Goal: Check status: Check status

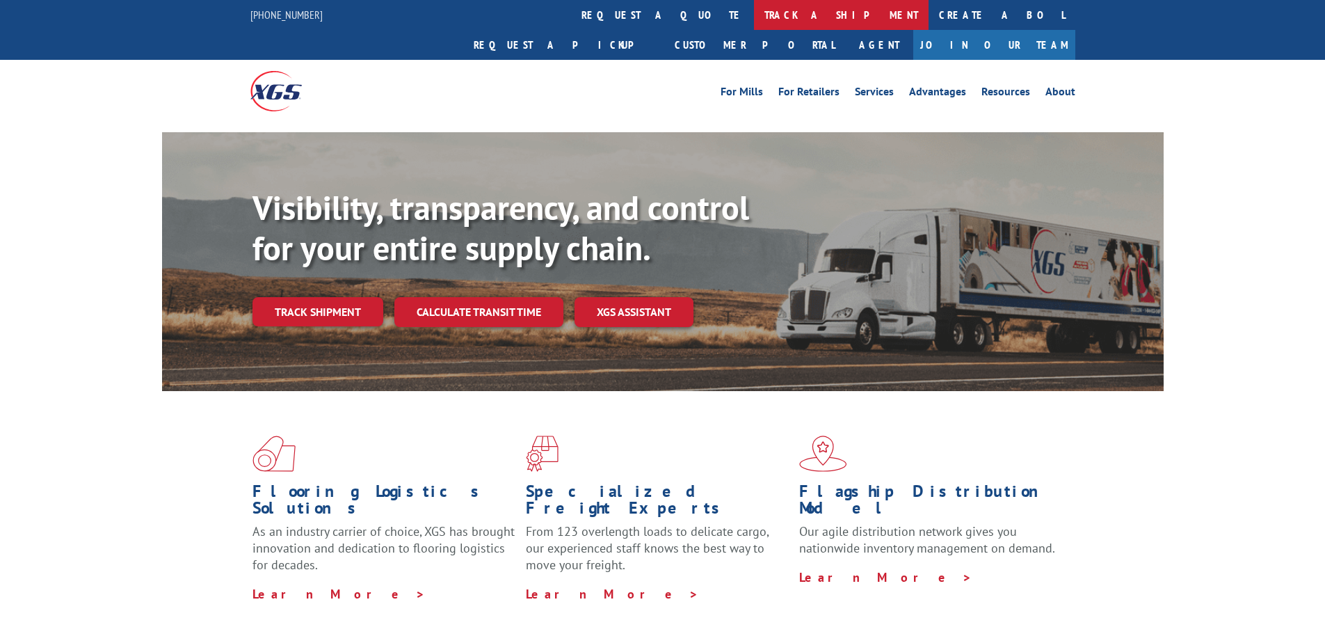
click at [754, 19] on link "track a shipment" at bounding box center [841, 15] width 175 height 30
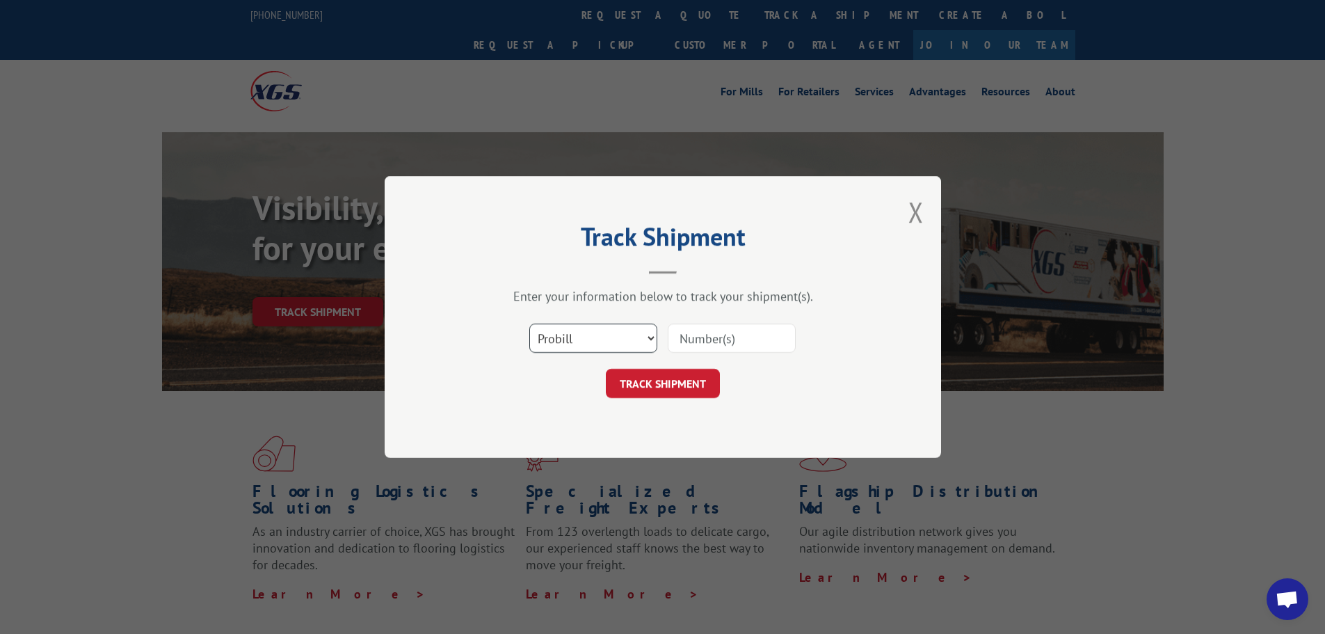
click at [602, 346] on select "Select category... Probill BOL PO" at bounding box center [593, 337] width 128 height 29
select select "bol"
click at [529, 323] on select "Select category... Probill BOL PO" at bounding box center [593, 337] width 128 height 29
drag, startPoint x: 698, startPoint y: 343, endPoint x: 671, endPoint y: 376, distance: 42.5
click at [698, 343] on input at bounding box center [732, 337] width 128 height 29
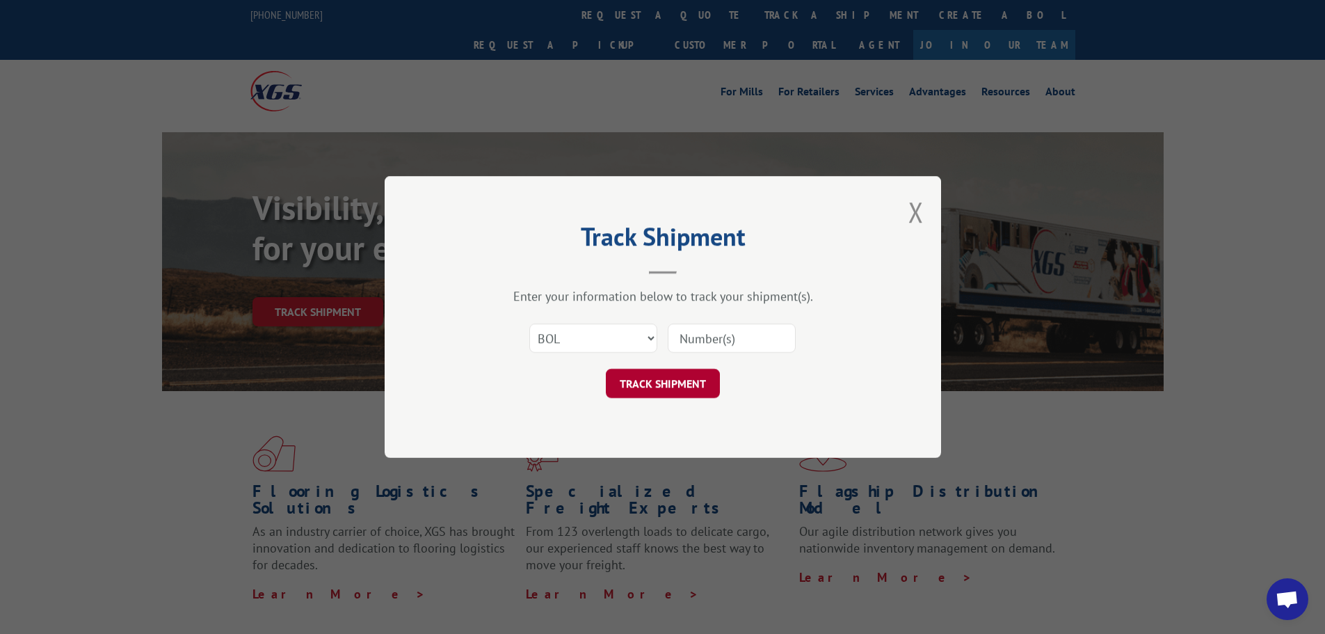
paste input "6100047292"
type input "6100047292"
click at [668, 378] on button "TRACK SHIPMENT" at bounding box center [663, 383] width 114 height 29
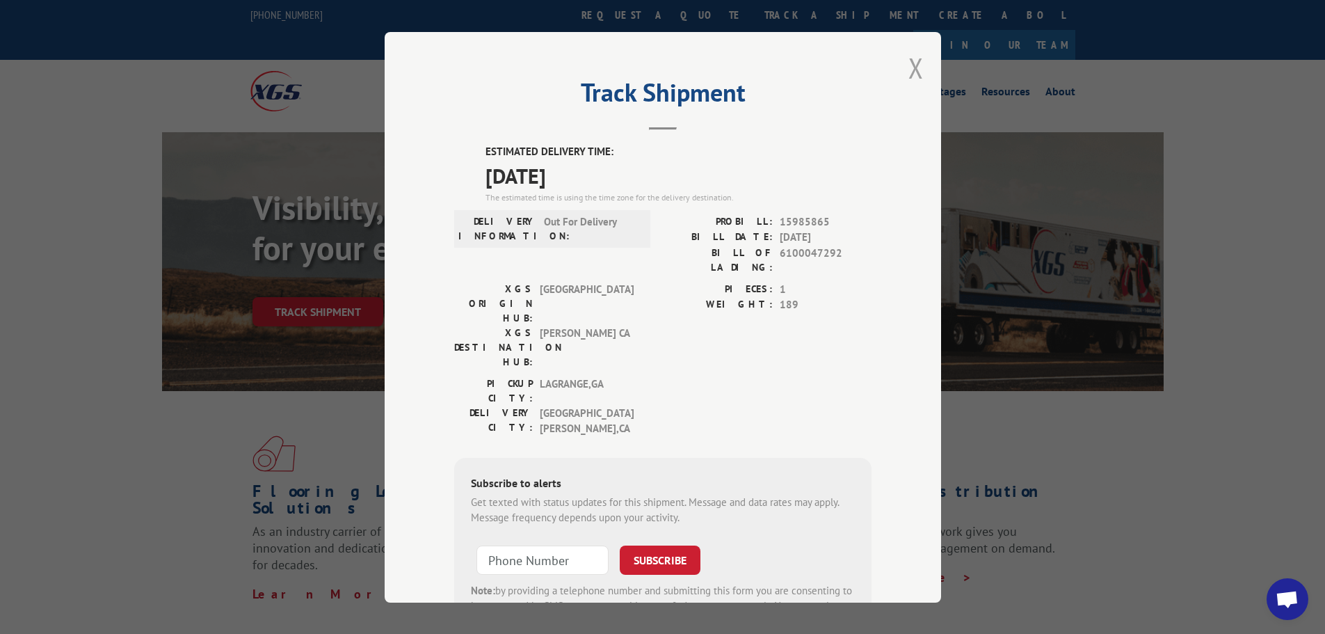
click at [908, 76] on button "Close modal" at bounding box center [915, 67] width 15 height 37
